Goal: Ask a question: Seek information or help from site administrators or community

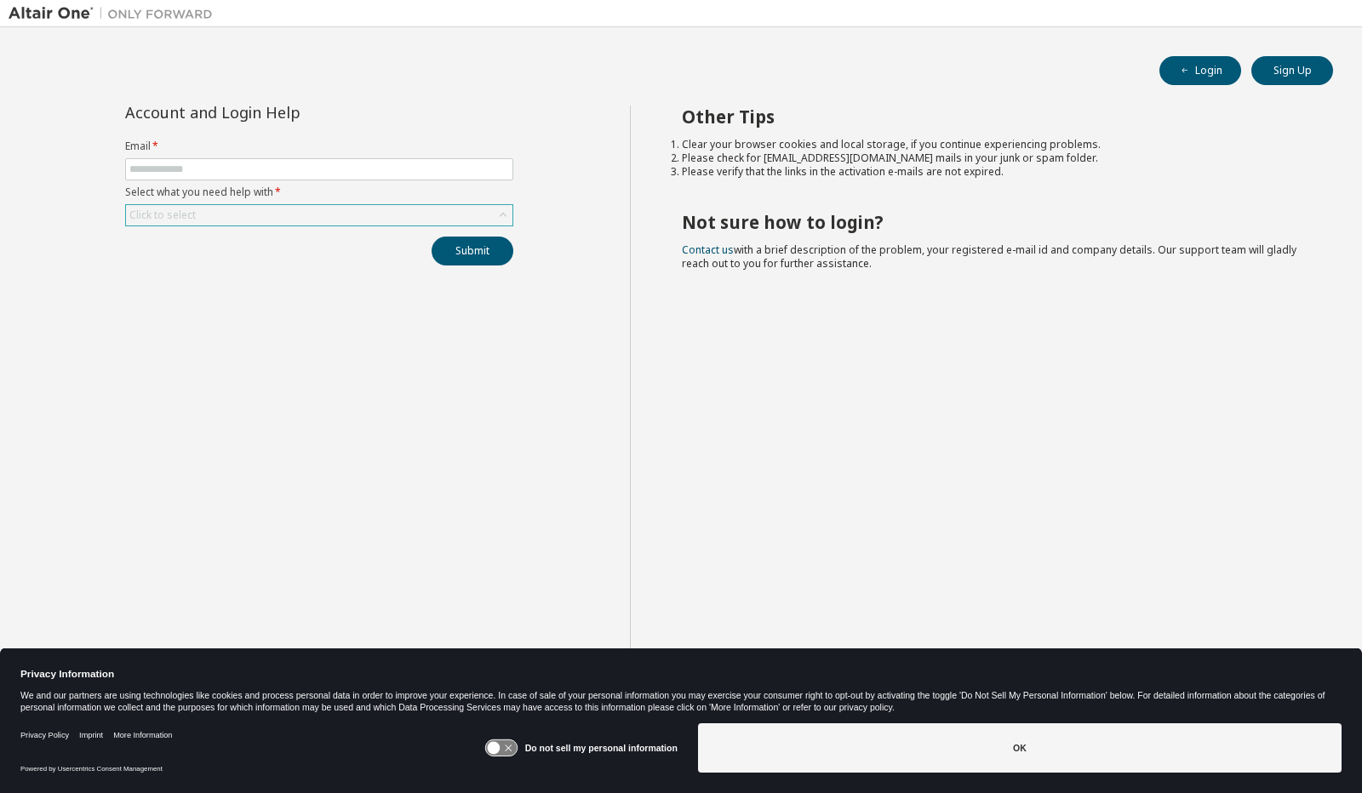
click at [329, 217] on div "Click to select" at bounding box center [319, 215] width 386 height 20
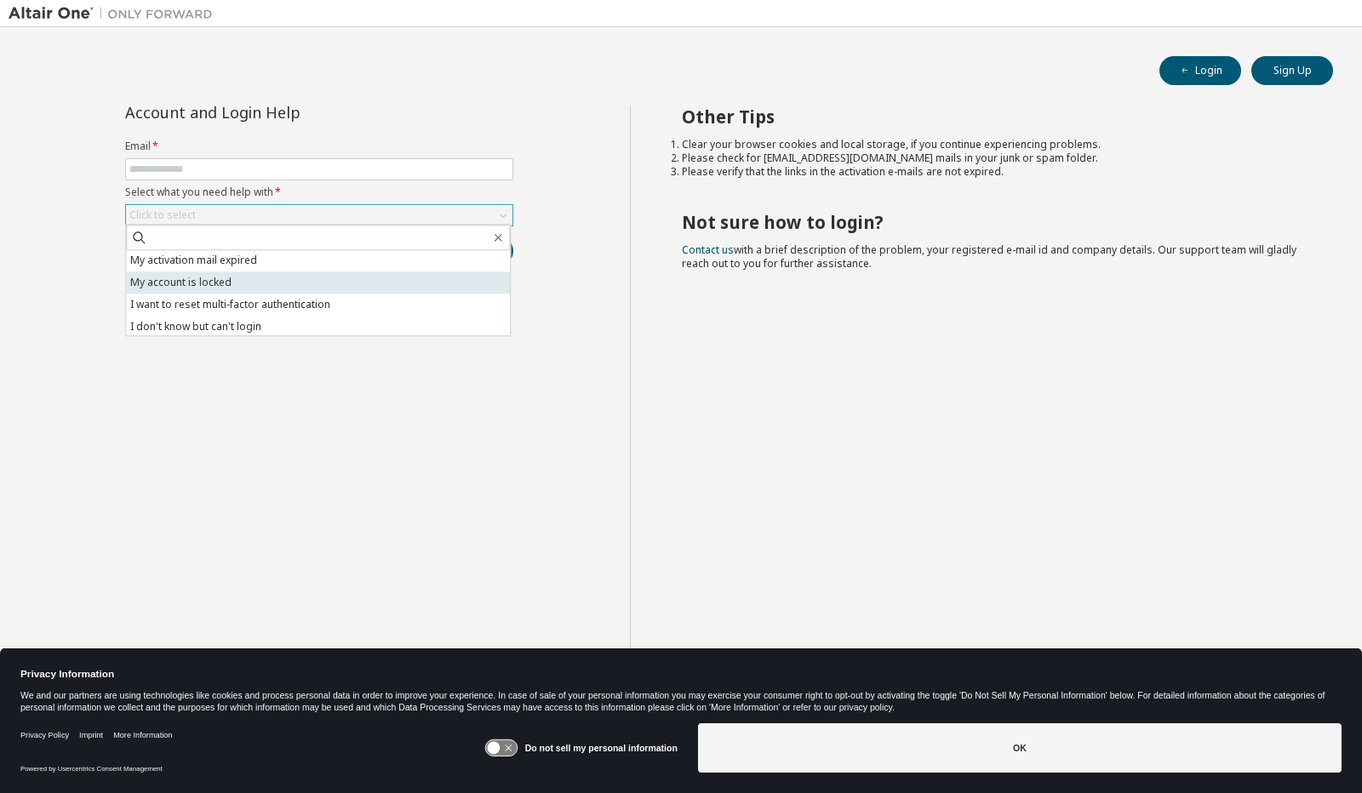
scroll to position [48, 0]
click at [283, 281] on li "My account is locked" at bounding box center [318, 280] width 384 height 22
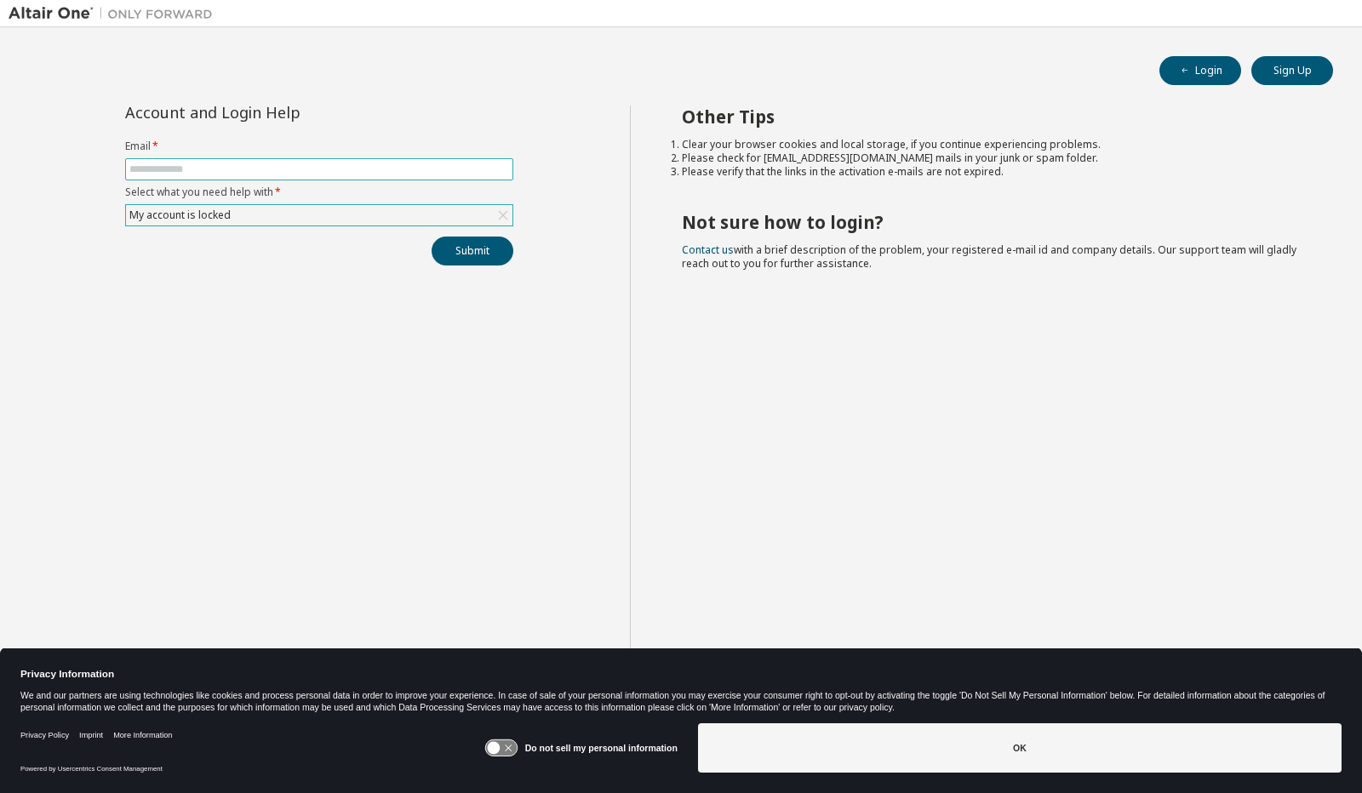
click at [298, 171] on input "text" at bounding box center [319, 170] width 380 height 14
type input "**********"
click at [445, 245] on button "Submit" at bounding box center [472, 251] width 82 height 29
click at [473, 256] on button "Submit" at bounding box center [472, 251] width 82 height 29
